Goal: Contribute content: Add original content to the website for others to see

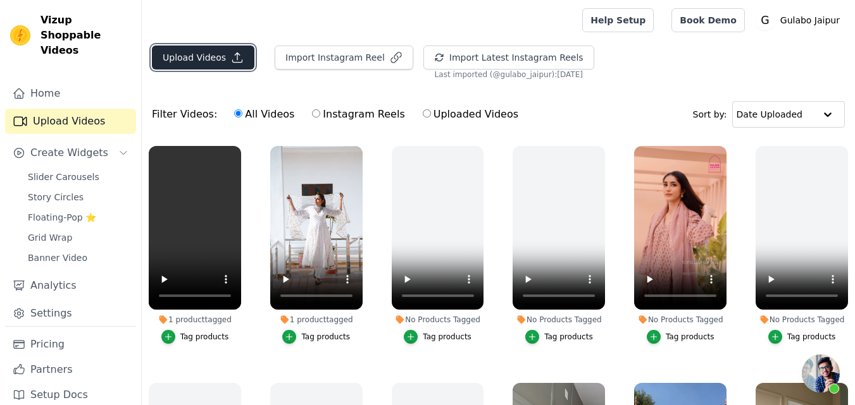
click at [203, 61] on button "Upload Videos" at bounding box center [203, 58] width 102 height 24
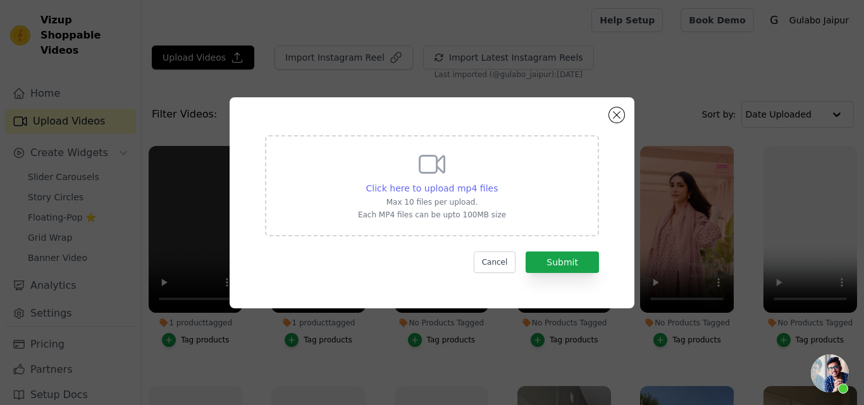
click at [431, 188] on span "Click here to upload mp4 files" at bounding box center [432, 188] width 132 height 10
click at [497, 182] on input "Click here to upload mp4 files Max 10 files per upload. Each MP4 files can be u…" at bounding box center [497, 182] width 1 height 1
type input "C:\fakepath\ZURI PURPLE ANARKALI SET.mp4"
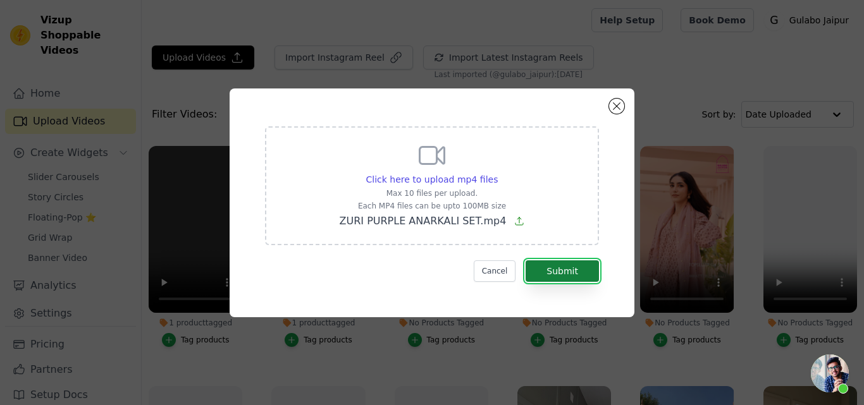
click at [553, 267] on button "Submit" at bounding box center [562, 272] width 73 height 22
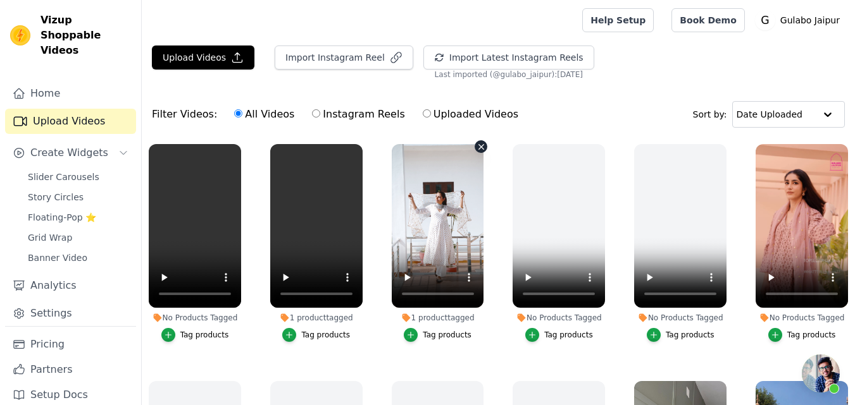
scroll to position [3, 0]
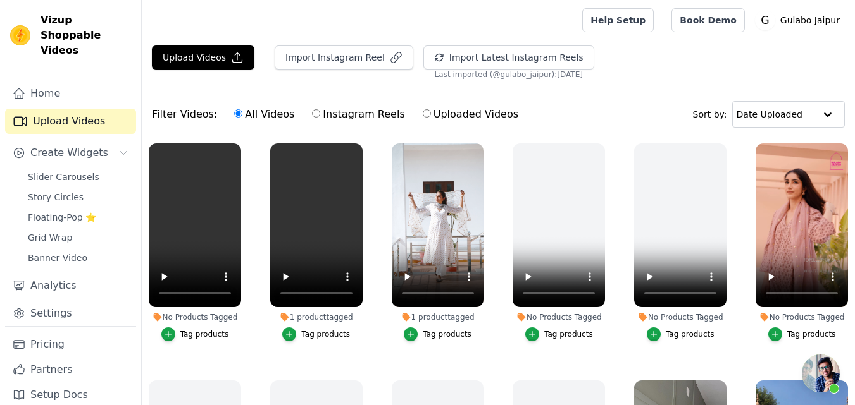
click at [180, 331] on button "Tag products" at bounding box center [195, 335] width 68 height 14
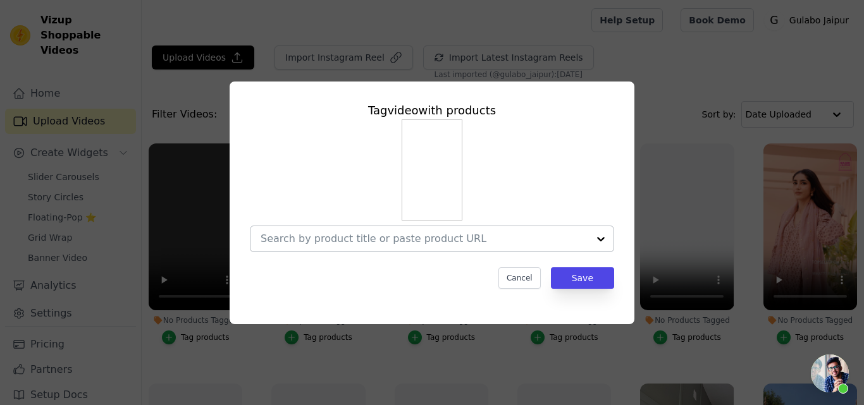
click at [416, 234] on input "No Products Tagged Tag video with products Cancel Save Tag products" at bounding box center [425, 239] width 328 height 12
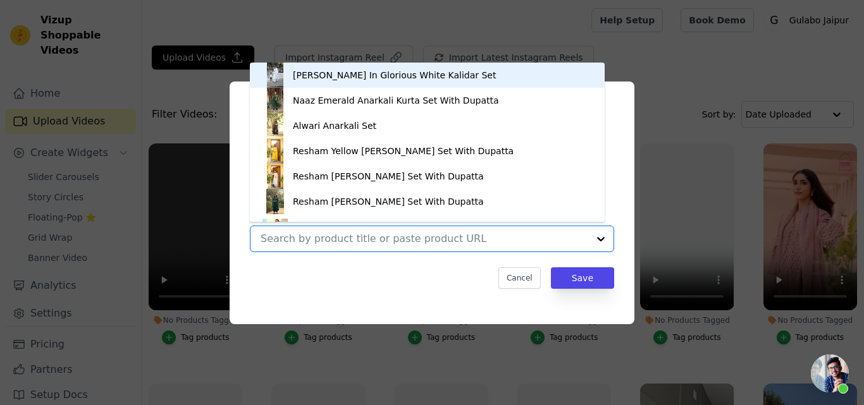
paste input "ZURI PURPLE ANARKALI SET"
type input "ZURI PURPLE ANARKALI SET"
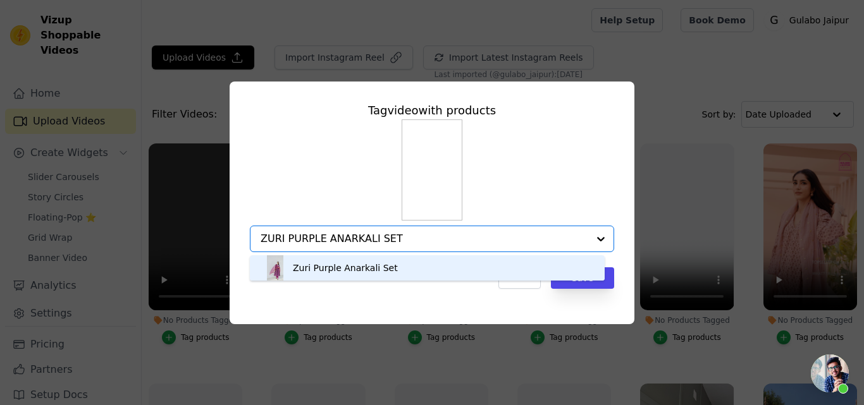
click at [386, 261] on div "Zuri Purple Anarkali Set" at bounding box center [427, 268] width 330 height 25
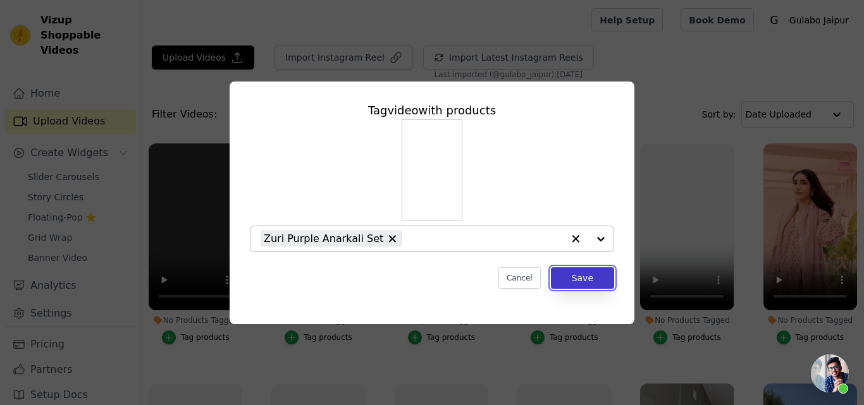
click at [588, 283] on button "Save" at bounding box center [582, 279] width 63 height 22
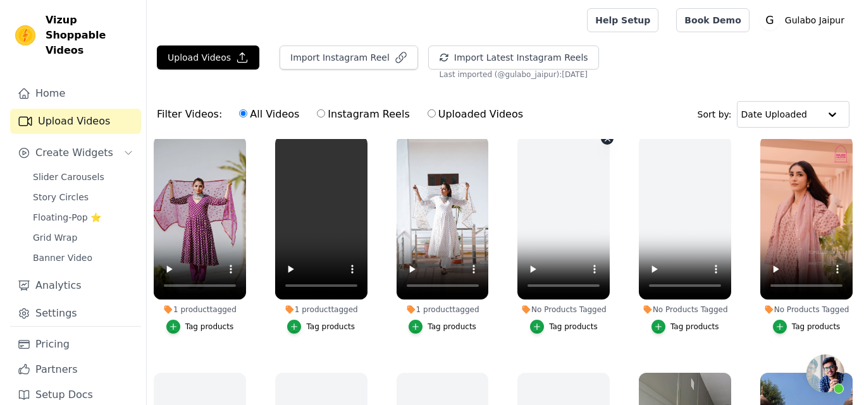
scroll to position [11, 0]
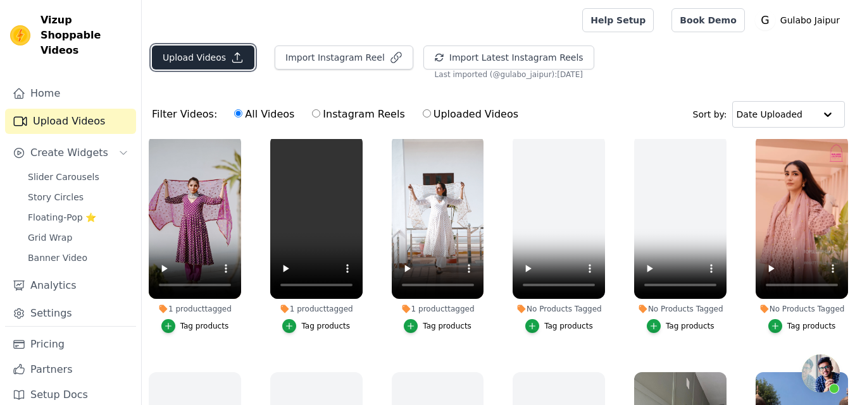
click at [206, 54] on button "Upload Videos" at bounding box center [203, 58] width 102 height 24
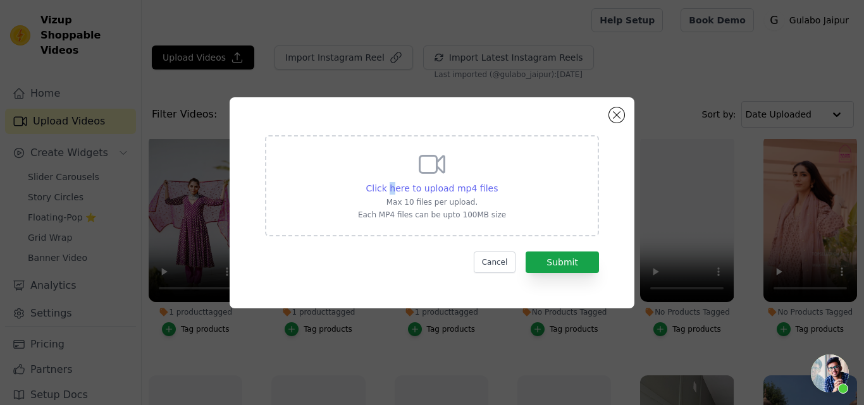
click at [397, 191] on span "Click here to upload mp4 files" at bounding box center [432, 188] width 132 height 10
click at [417, 194] on span "Click here to upload mp4 files" at bounding box center [432, 188] width 132 height 10
click at [497, 182] on input "Click here to upload mp4 files Max 10 files per upload. Each MP4 files can be u…" at bounding box center [497, 182] width 1 height 1
type input "C:\fakepath\ZURI PINK ANARKALI SET.mp4"
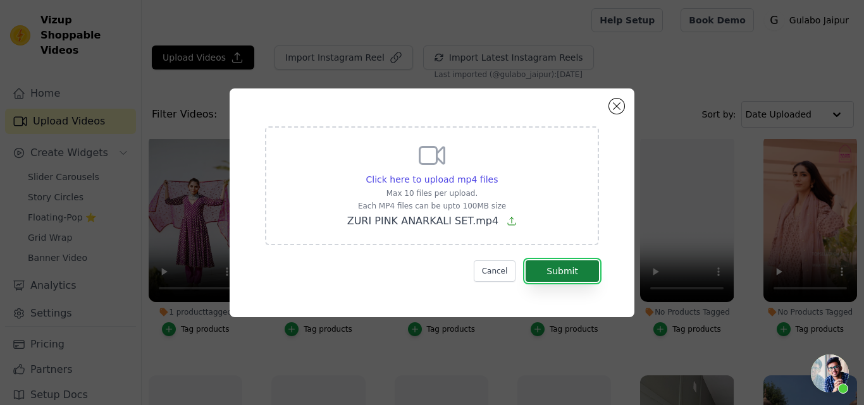
click at [567, 270] on button "Submit" at bounding box center [562, 272] width 73 height 22
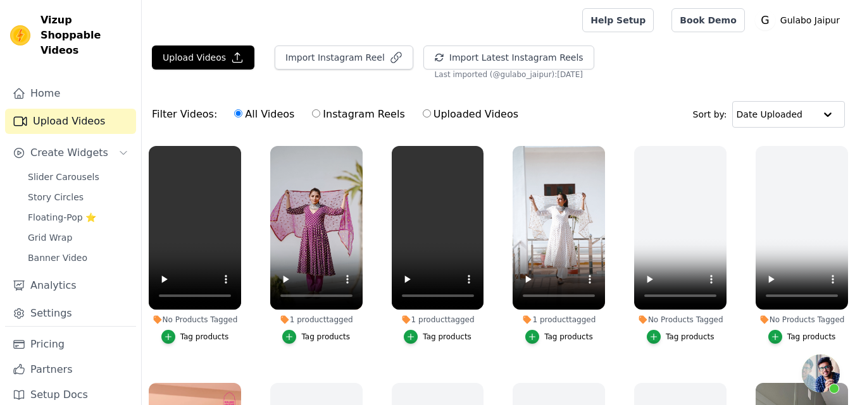
scroll to position [297, 0]
click at [166, 333] on icon "button" at bounding box center [168, 337] width 9 height 9
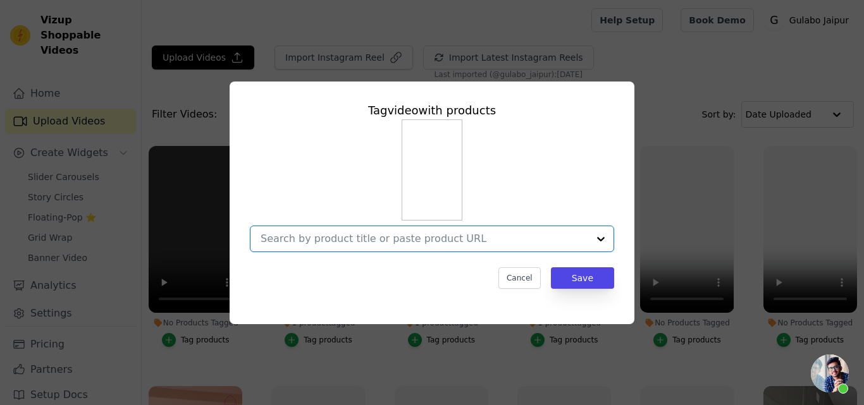
click at [352, 244] on input "No Products Tagged Tag video with products Option undefined, selected. Select i…" at bounding box center [425, 239] width 328 height 12
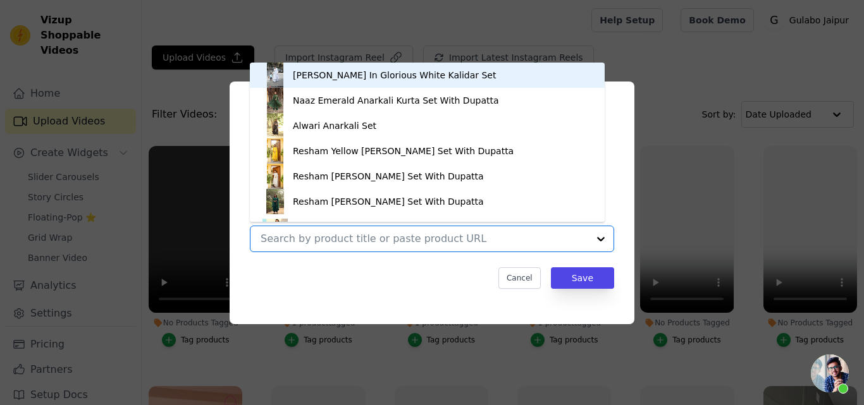
paste input "ZURI PINK ANARKALI SET"
type input "ZURI PINK ANARKALI SET"
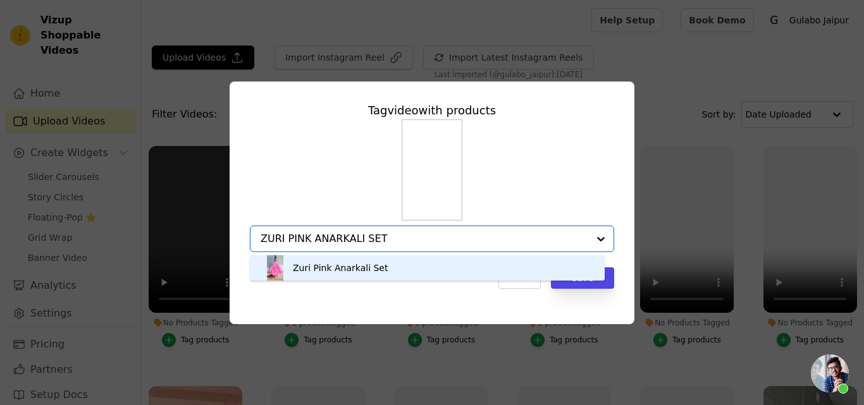
click at [347, 271] on div "Zuri Pink Anarkali Set" at bounding box center [340, 268] width 95 height 13
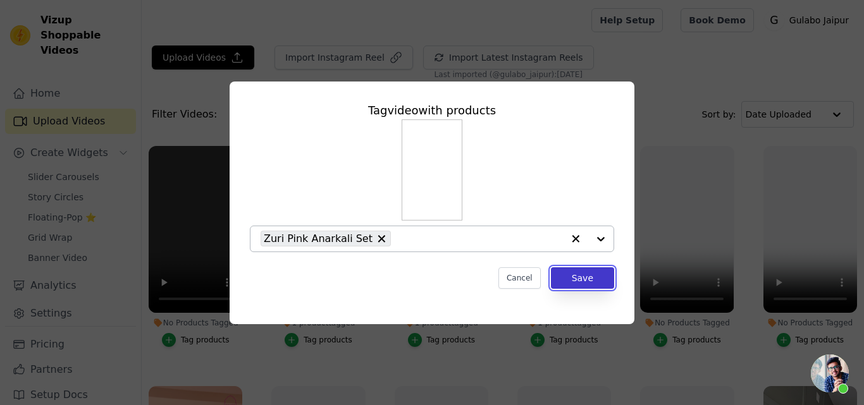
click at [598, 279] on button "Save" at bounding box center [582, 279] width 63 height 22
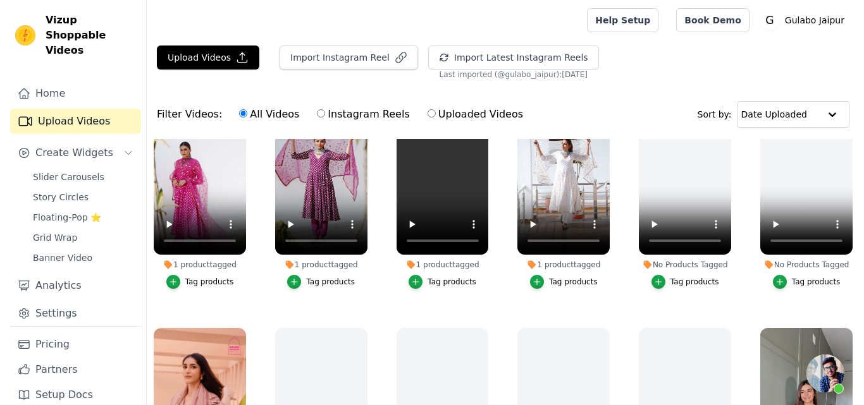
scroll to position [0, 0]
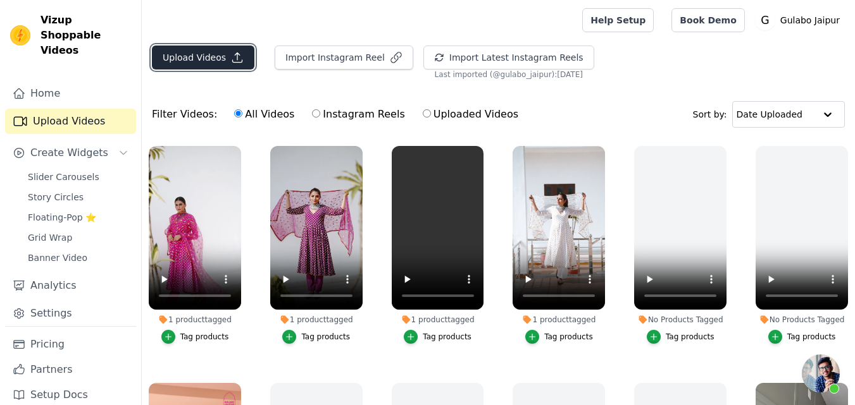
click at [183, 56] on button "Upload Videos" at bounding box center [203, 58] width 102 height 24
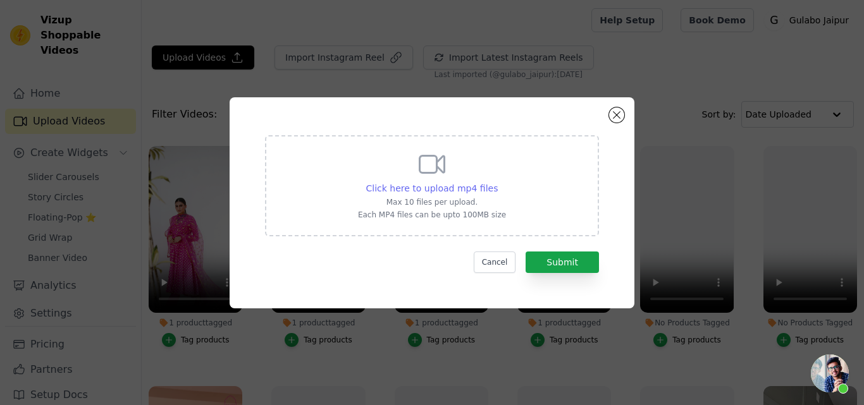
click at [435, 191] on span "Click here to upload mp4 files" at bounding box center [432, 188] width 132 height 10
click at [497, 182] on input "Click here to upload mp4 files Max 10 files per upload. Each MP4 files can be u…" at bounding box center [497, 182] width 1 height 1
type input "C:\fakepath\ZURI GREY ANARKALI SET.mp4"
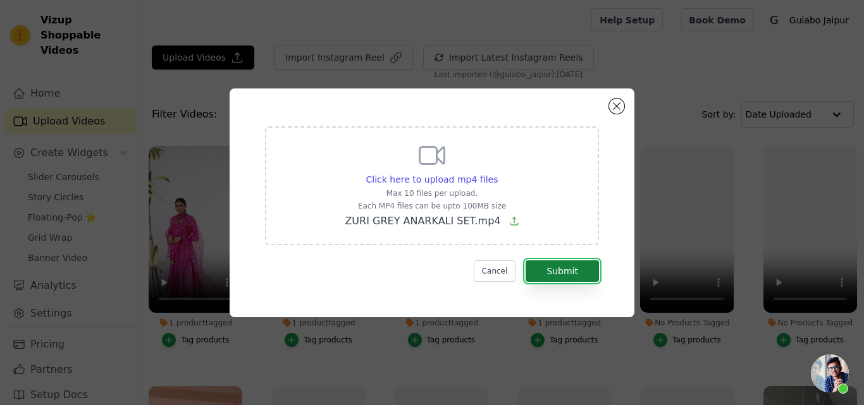
click at [540, 263] on button "Submit" at bounding box center [562, 272] width 73 height 22
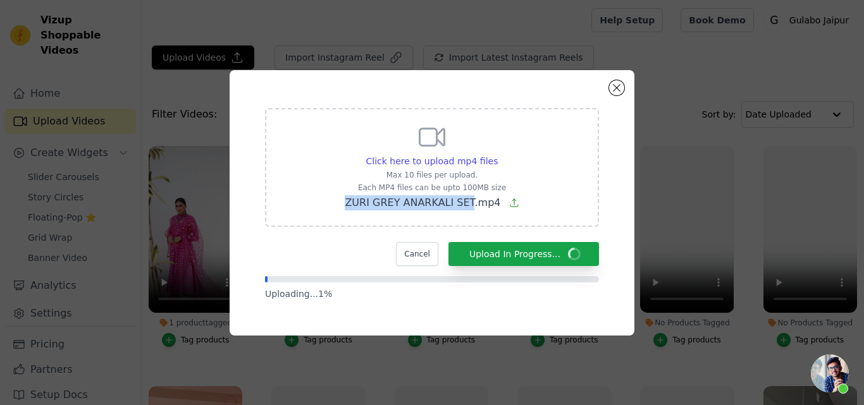
drag, startPoint x: 331, startPoint y: 203, endPoint x: 470, endPoint y: 207, distance: 139.2
click at [470, 207] on div "Click here to upload mp4 files Max 10 files per upload. Each MP4 files can be u…" at bounding box center [432, 167] width 334 height 119
copy span "ZURI GREY ANARKALI SET"
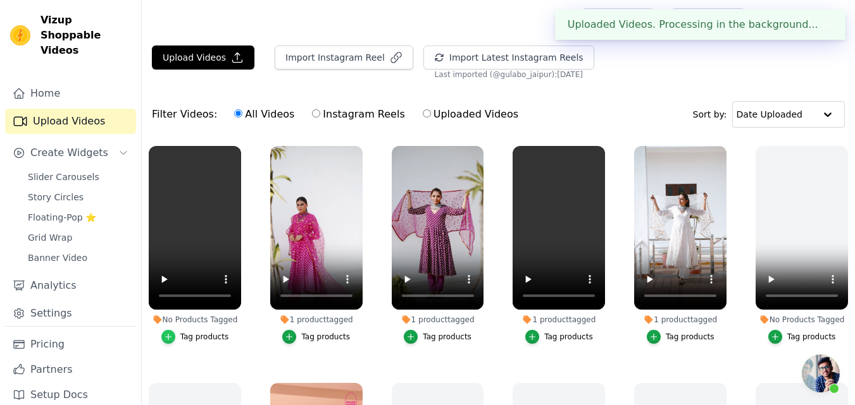
click at [175, 333] on div "button" at bounding box center [168, 337] width 14 height 14
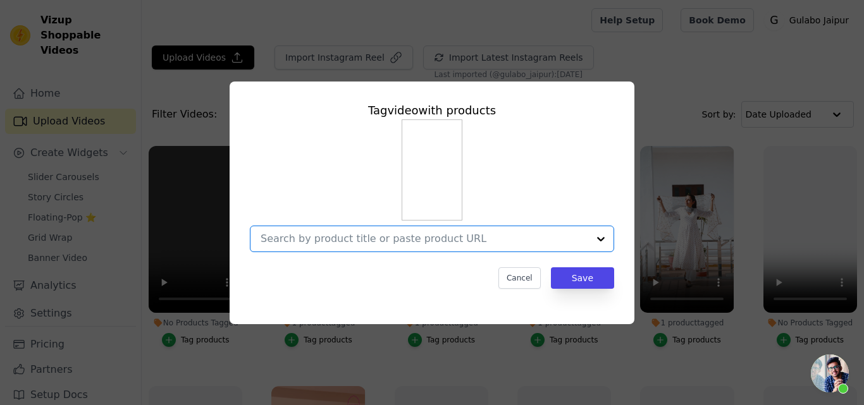
click at [309, 239] on input "No Products Tagged Tag video with products Option undefined, selected. Select i…" at bounding box center [425, 239] width 328 height 12
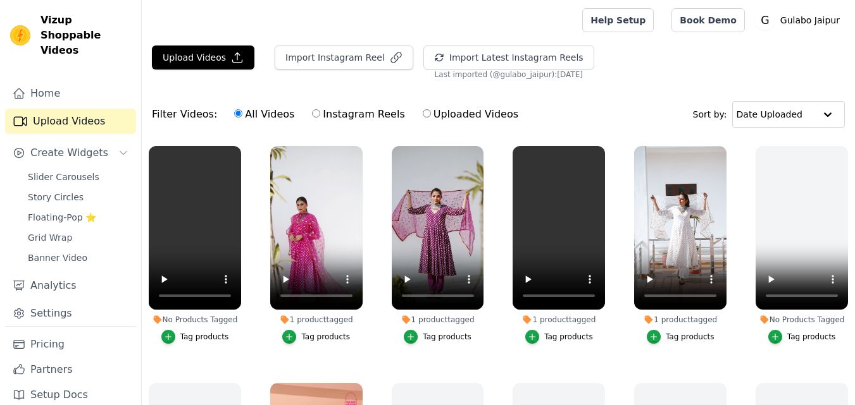
click at [194, 334] on div "Tag products" at bounding box center [204, 337] width 49 height 10
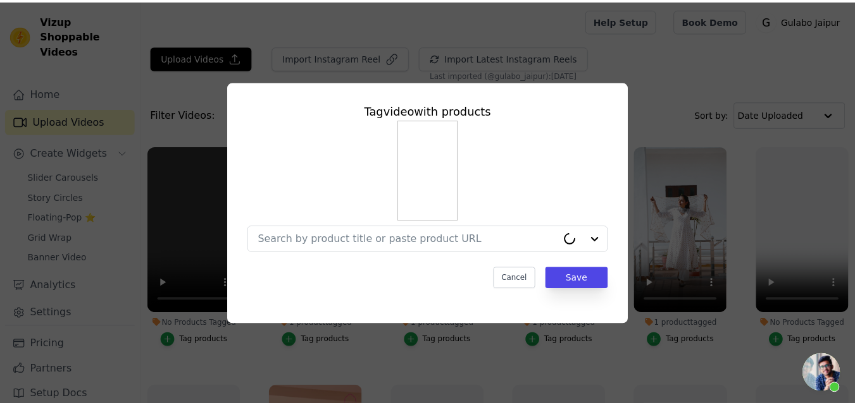
scroll to position [297, 0]
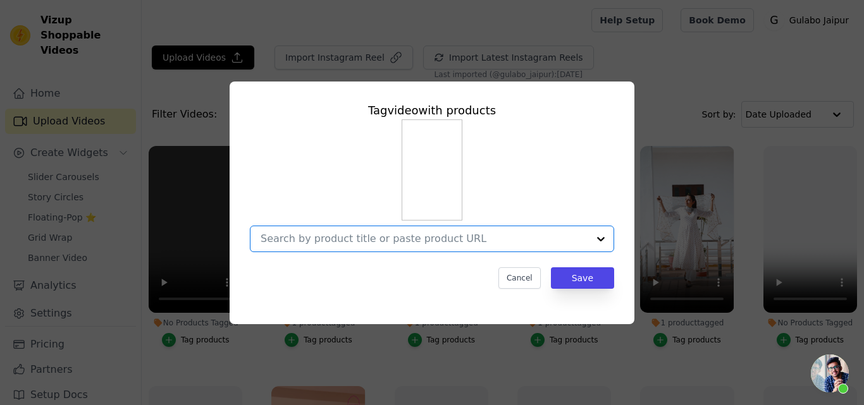
click at [297, 236] on input "No Products Tagged Tag video with products Option undefined, selected. Select i…" at bounding box center [425, 239] width 328 height 12
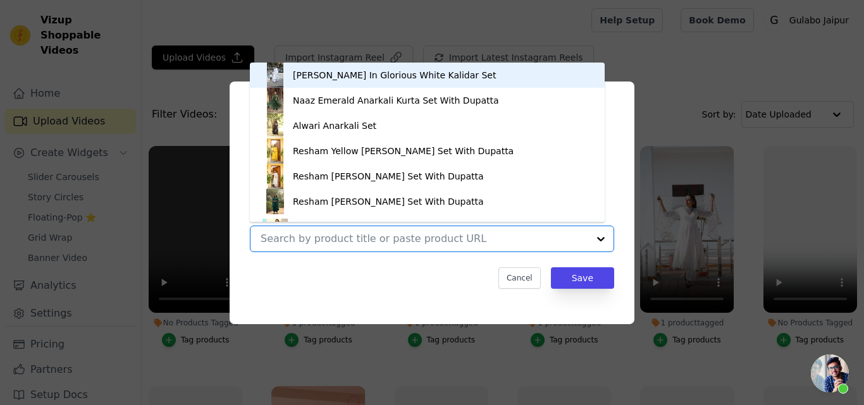
paste input "ZURI GREY ANARKALI SET"
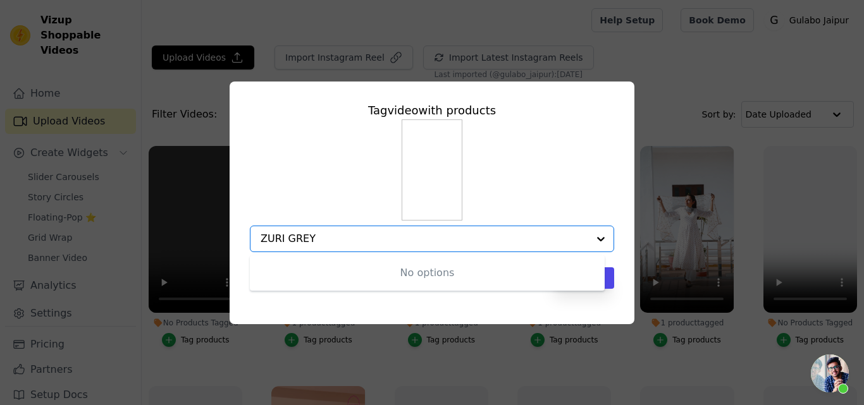
type input "ZURI GREY"
click at [604, 312] on div "Tag video with products No options Option undefined, selected. Cancel Save" at bounding box center [432, 203] width 405 height 243
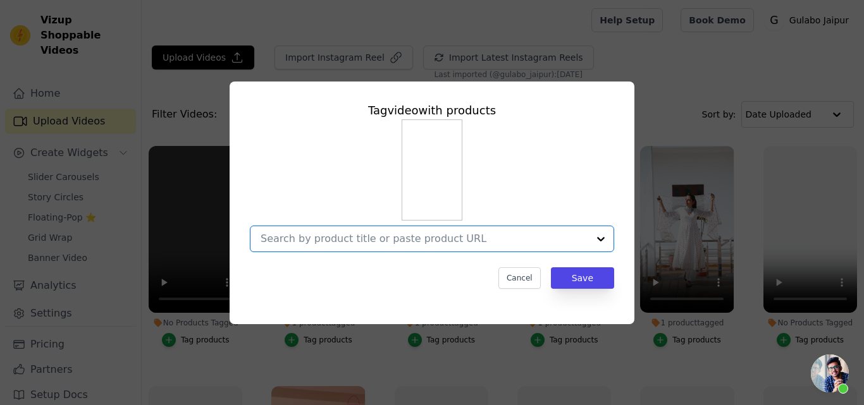
click at [489, 238] on input "No Products Tagged Tag video with products Option undefined, selected. Select i…" at bounding box center [425, 239] width 328 height 12
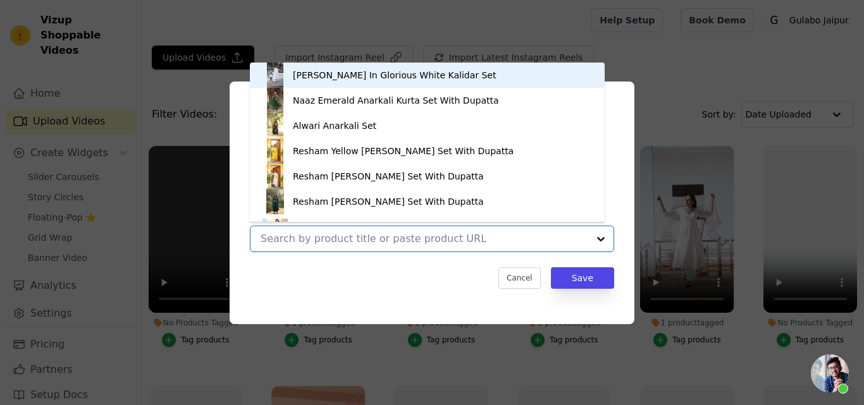
paste input "ZURI GREY ANARKALI SET"
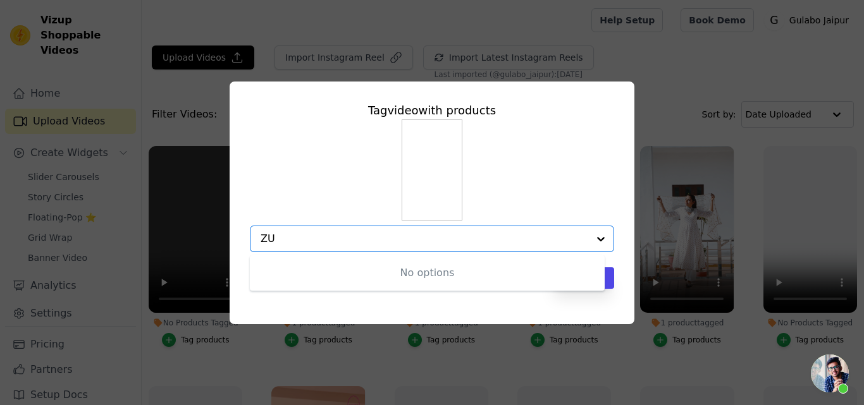
type input "Z"
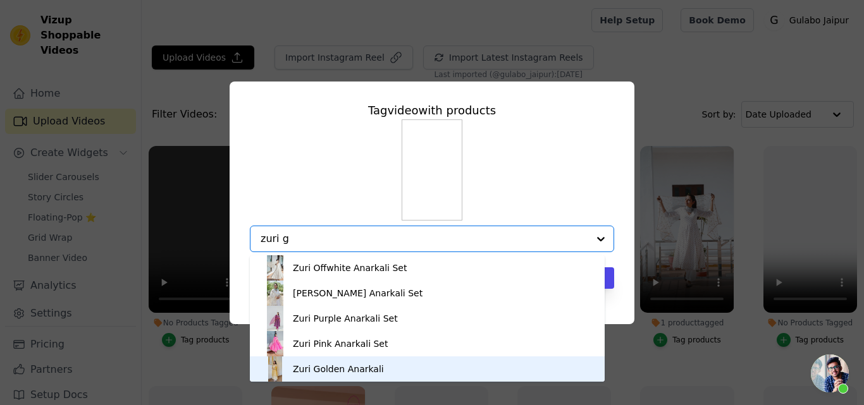
type input "zuri g"
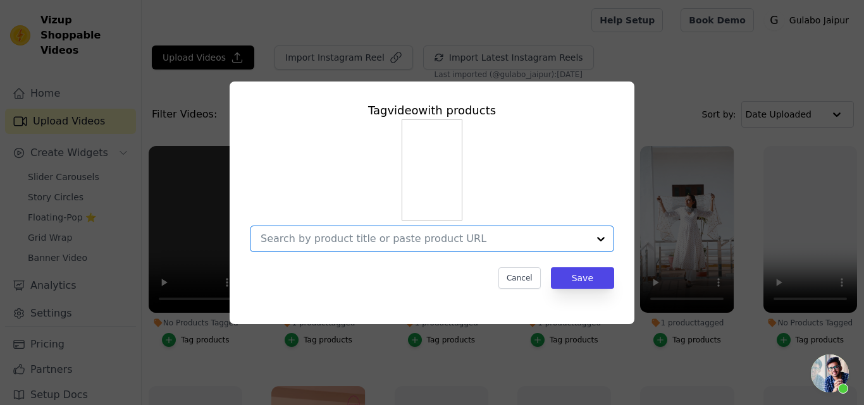
click at [376, 235] on input "No Products Tagged Tag video with products Option undefined, selected. Select i…" at bounding box center [425, 239] width 328 height 12
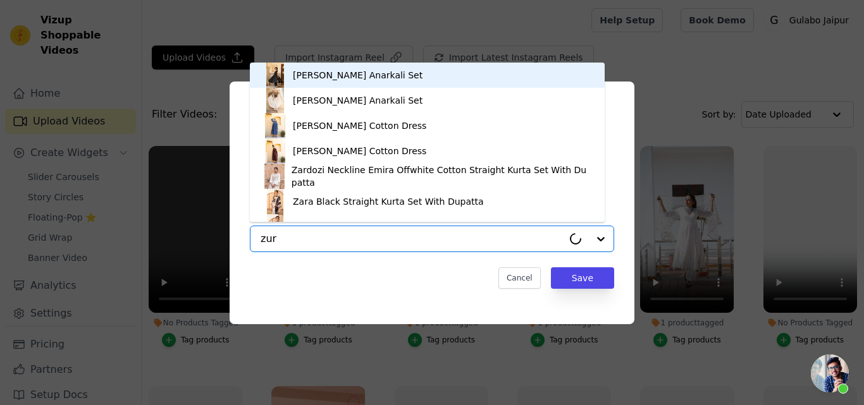
type input "zuri"
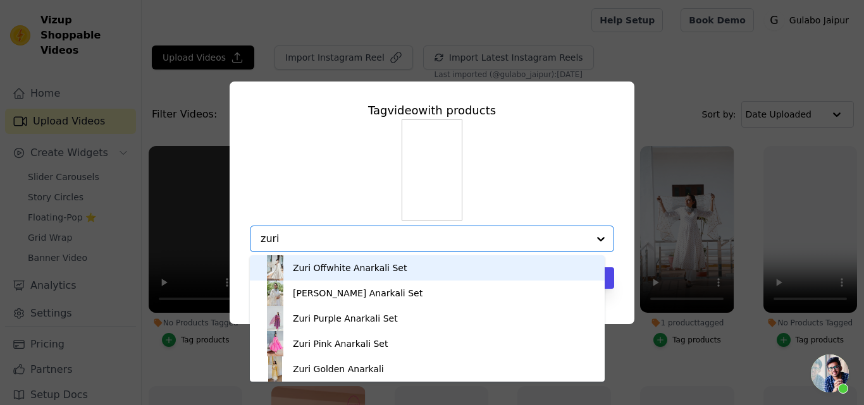
click at [341, 268] on div "Zuri Offwhite Anarkali Set" at bounding box center [350, 268] width 114 height 13
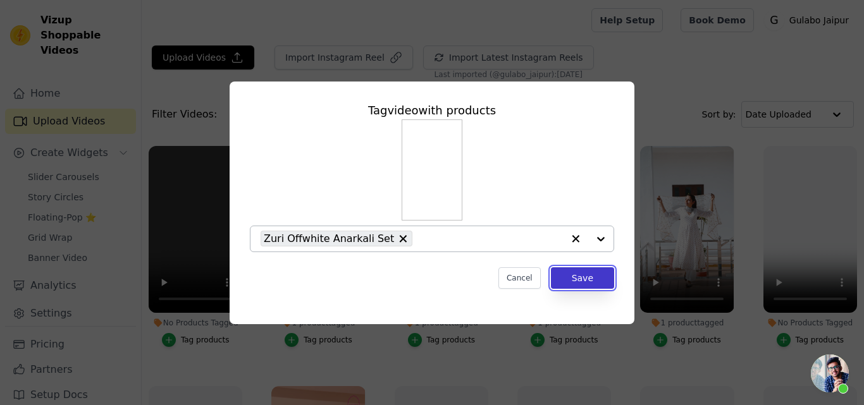
click at [584, 275] on button "Save" at bounding box center [582, 279] width 63 height 22
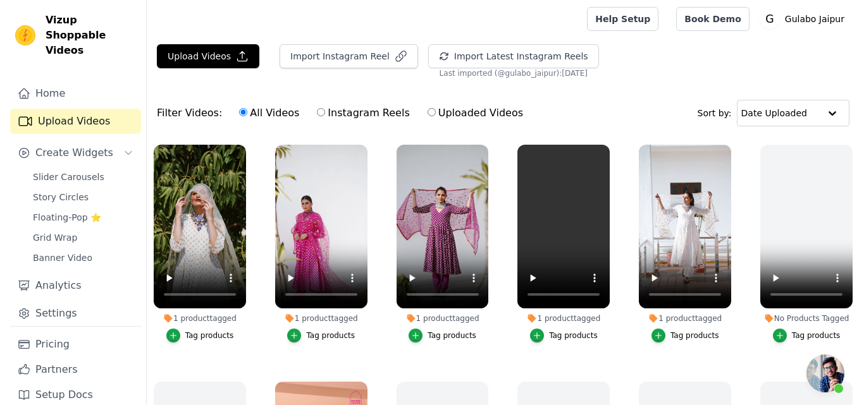
scroll to position [0, 0]
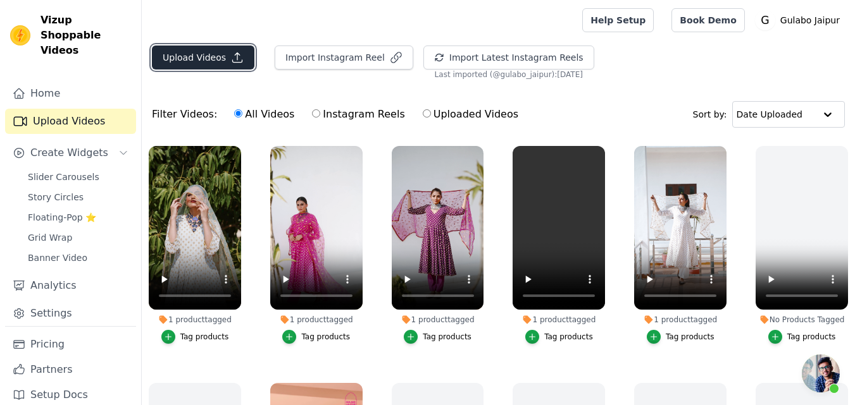
click at [216, 55] on button "Upload Videos" at bounding box center [203, 58] width 102 height 24
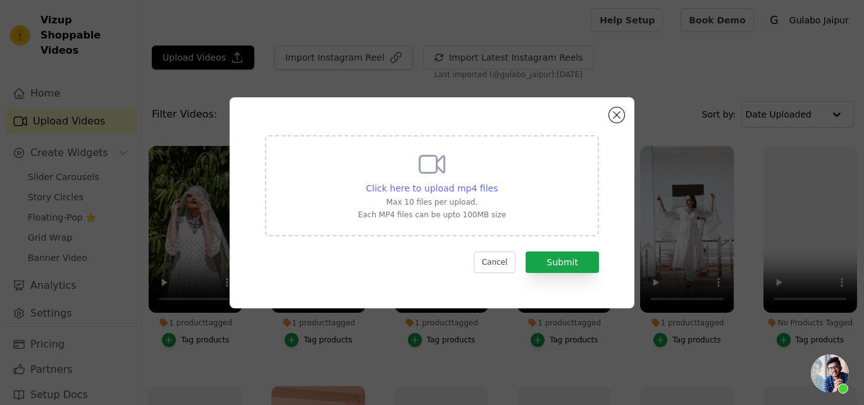
click at [427, 183] on span "Click here to upload mp4 files" at bounding box center [432, 188] width 132 height 10
click at [431, 186] on span "Click here to upload mp4 files" at bounding box center [432, 188] width 132 height 10
click at [497, 182] on input "Click here to upload mp4 files Max 10 files per upload. Each MP4 files can be u…" at bounding box center [497, 182] width 1 height 1
type input "C:\fakepath\KIRA BLACK CO-ORD SET.mp4"
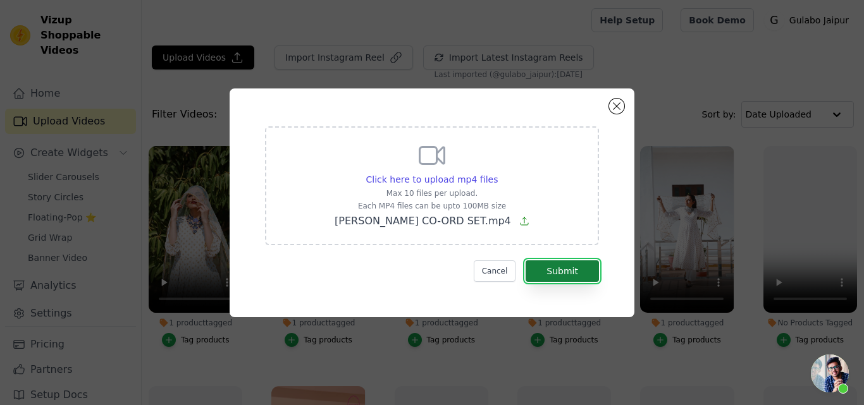
click at [565, 274] on button "Submit" at bounding box center [562, 272] width 73 height 22
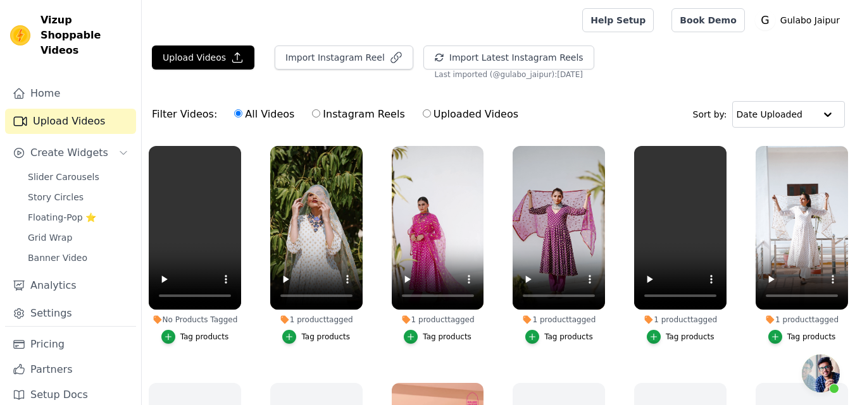
scroll to position [297, 0]
click at [194, 336] on div "Tag products" at bounding box center [204, 337] width 49 height 10
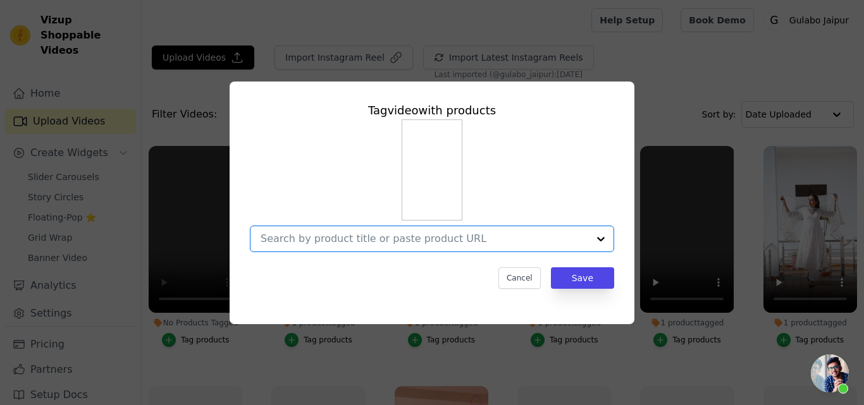
click at [315, 235] on input "No Products Tagged Tag video with products Option undefined, selected. Select i…" at bounding box center [425, 239] width 328 height 12
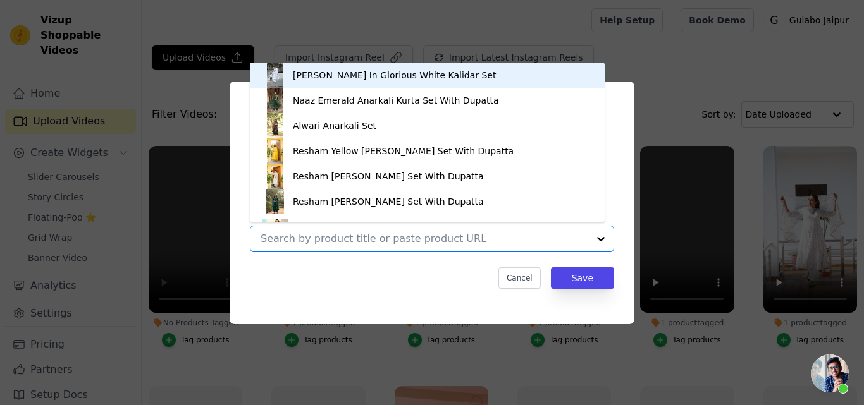
paste input "[PERSON_NAME] CO-ORD SET"
type input "[PERSON_NAME] CO-ORD SET"
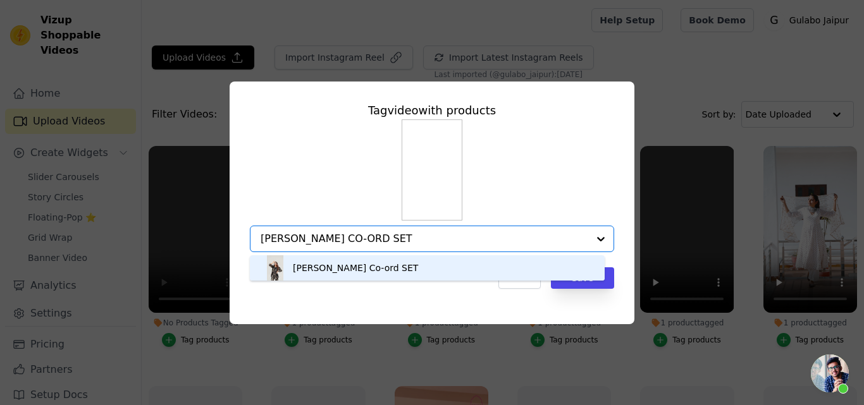
click at [363, 273] on div "[PERSON_NAME] Co-ord SET" at bounding box center [355, 268] width 125 height 13
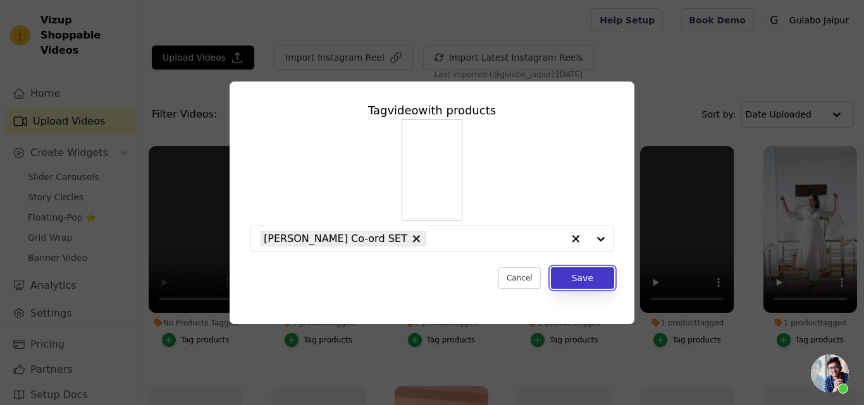
click at [589, 274] on button "Save" at bounding box center [582, 279] width 63 height 22
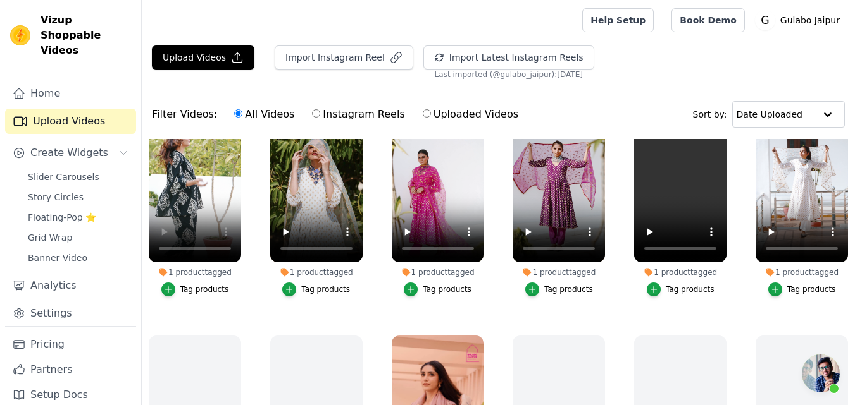
scroll to position [44, 0]
